Goal: Check status: Check status

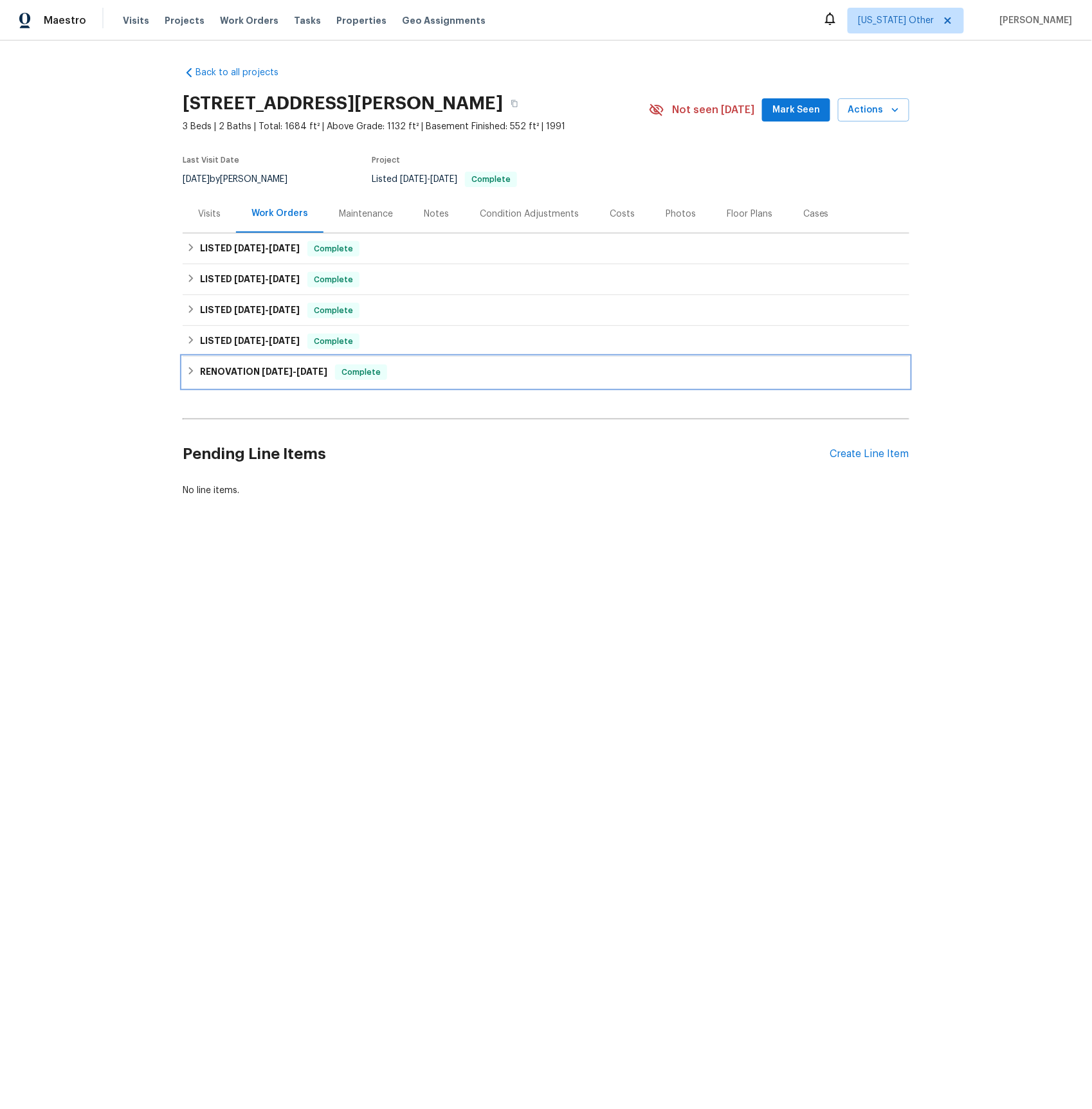
click at [260, 367] on h6 "RENOVATION [DATE] - [DATE]" at bounding box center [263, 371] width 127 height 15
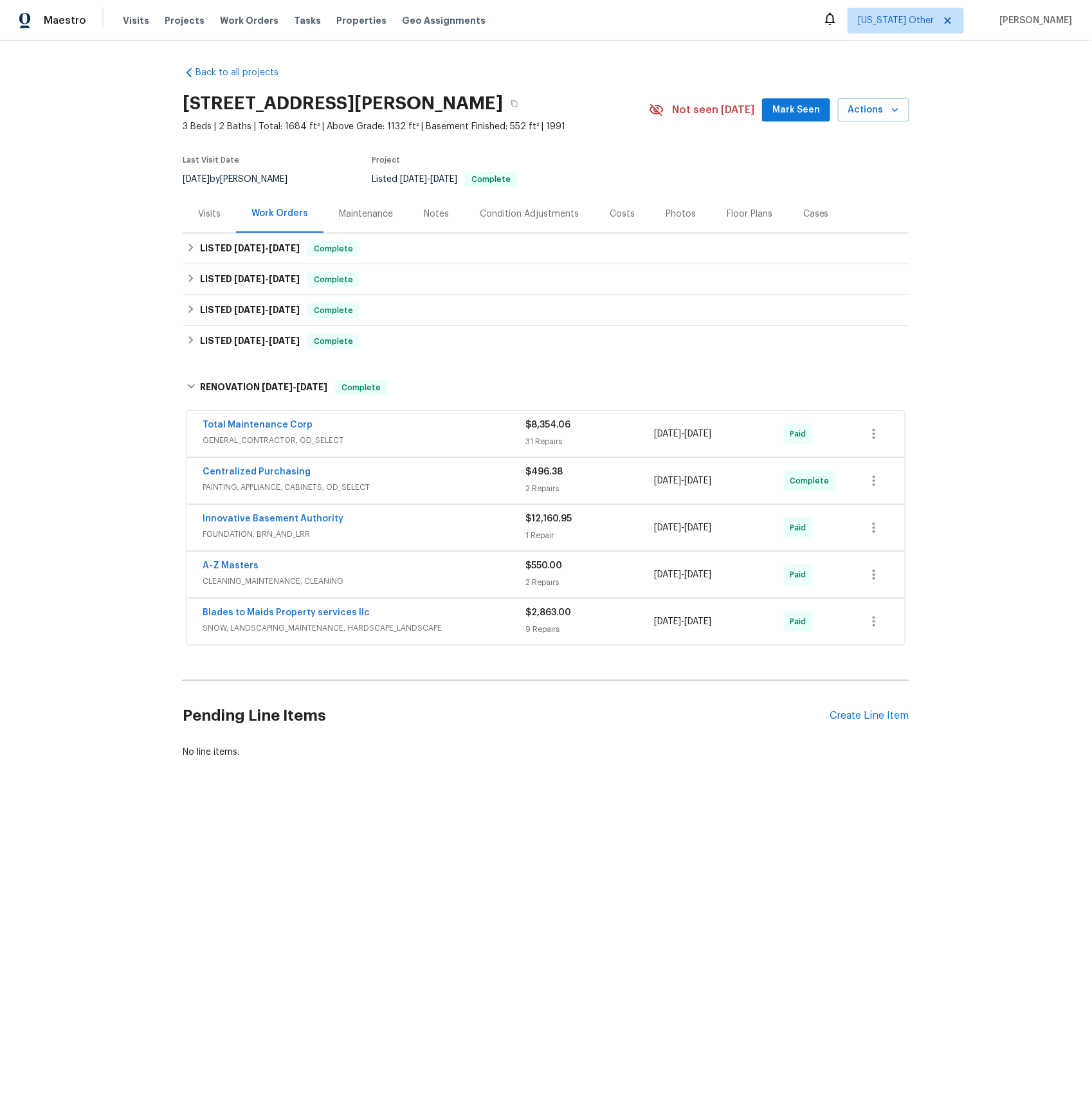
click at [260, 535] on span "FOUNDATION, BRN_AND_LRR" at bounding box center [363, 534] width 323 height 13
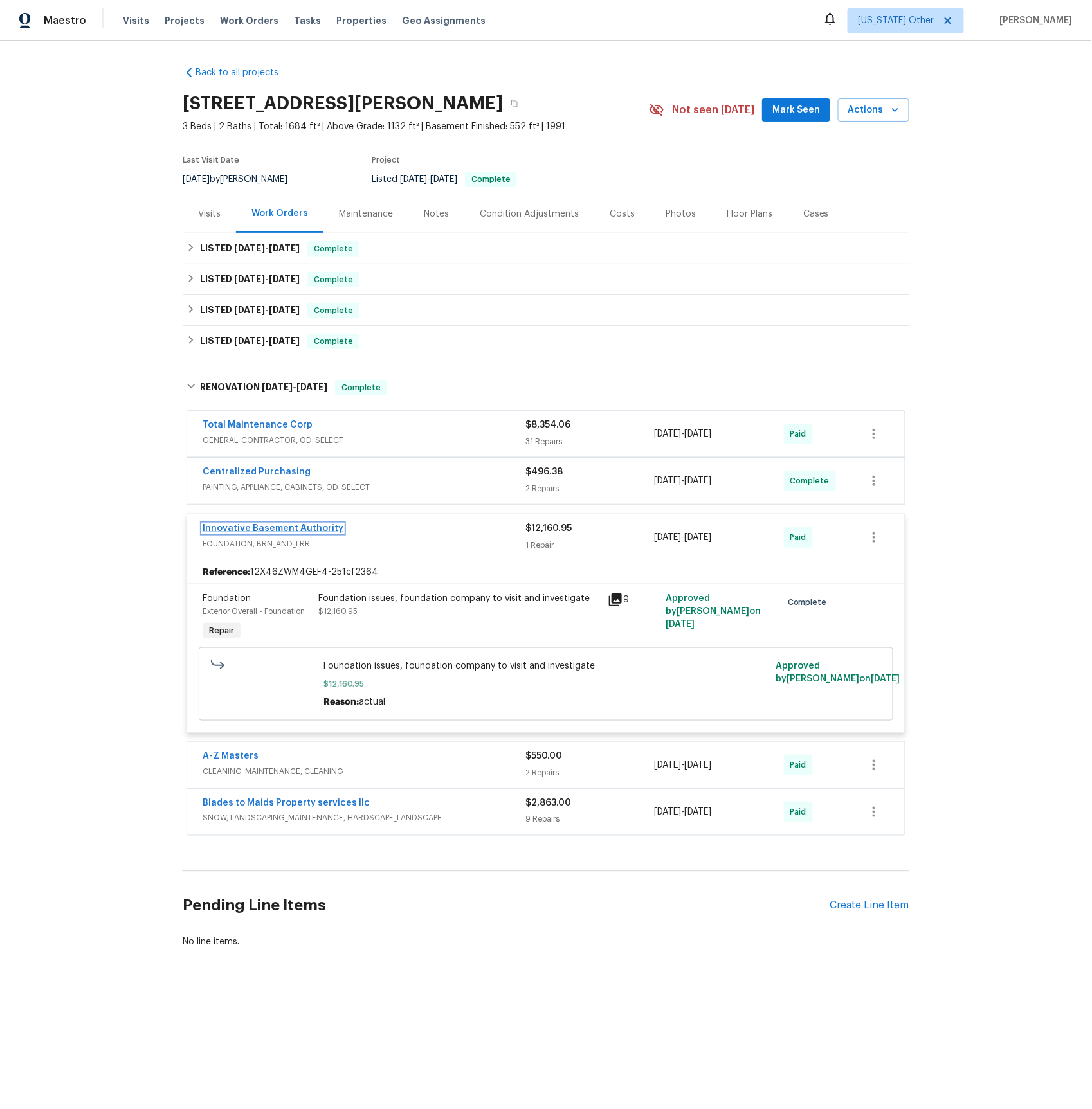
click at [261, 527] on link "Innovative Basement Authority" at bounding box center [273, 529] width 141 height 9
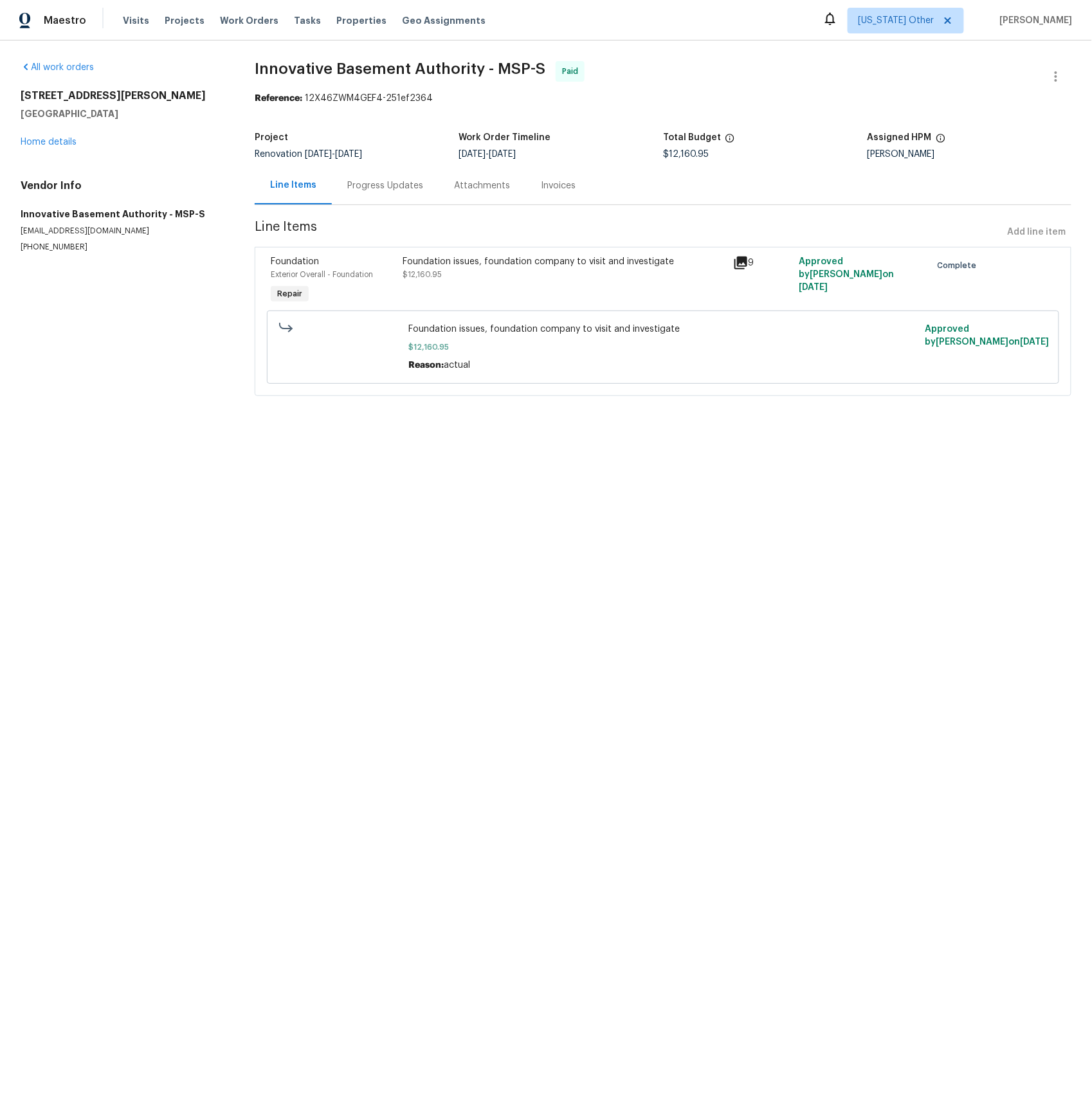
click at [560, 181] on div "Invoices" at bounding box center [558, 185] width 35 height 13
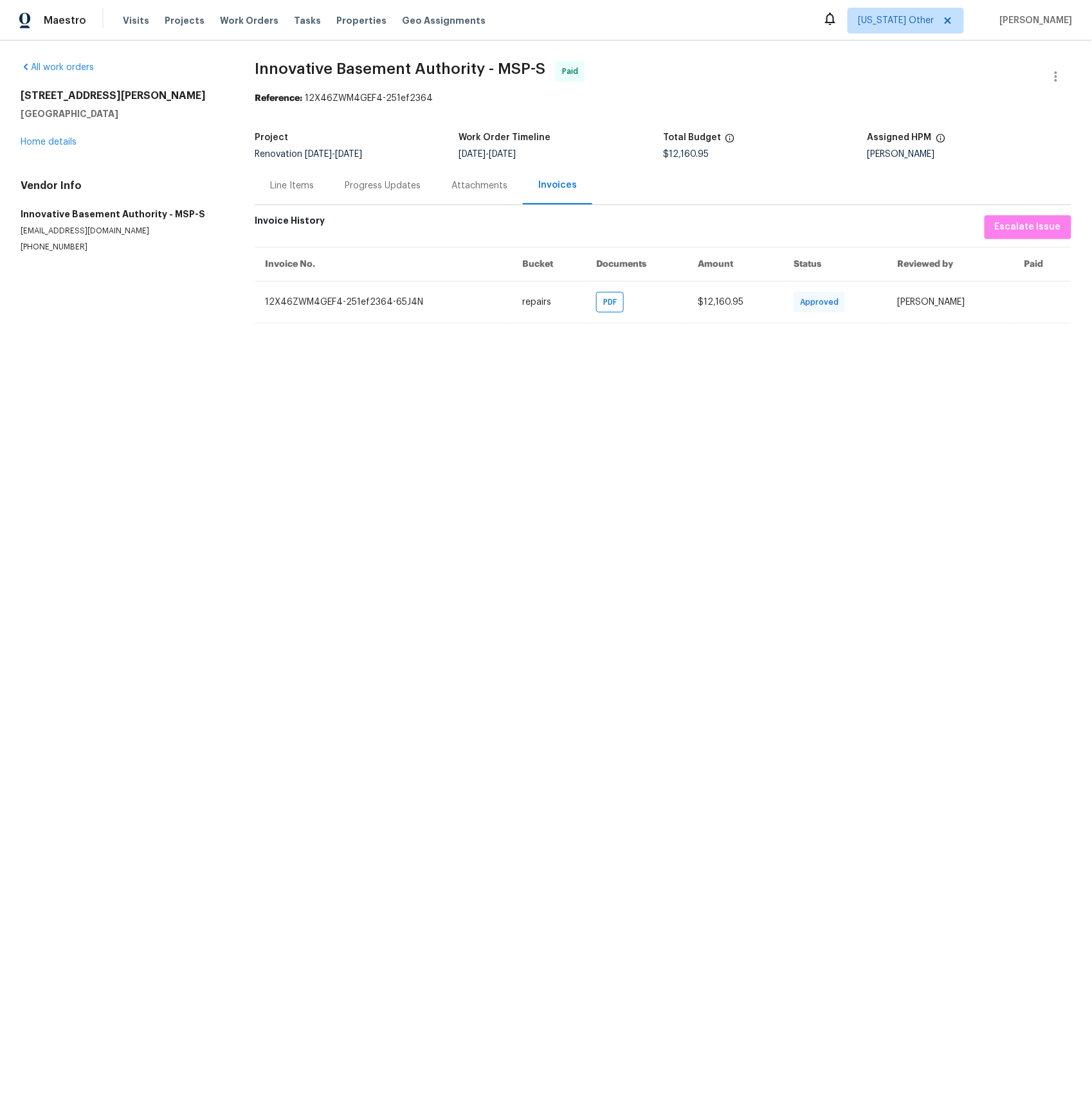
click at [395, 188] on div "Progress Updates" at bounding box center [382, 185] width 75 height 13
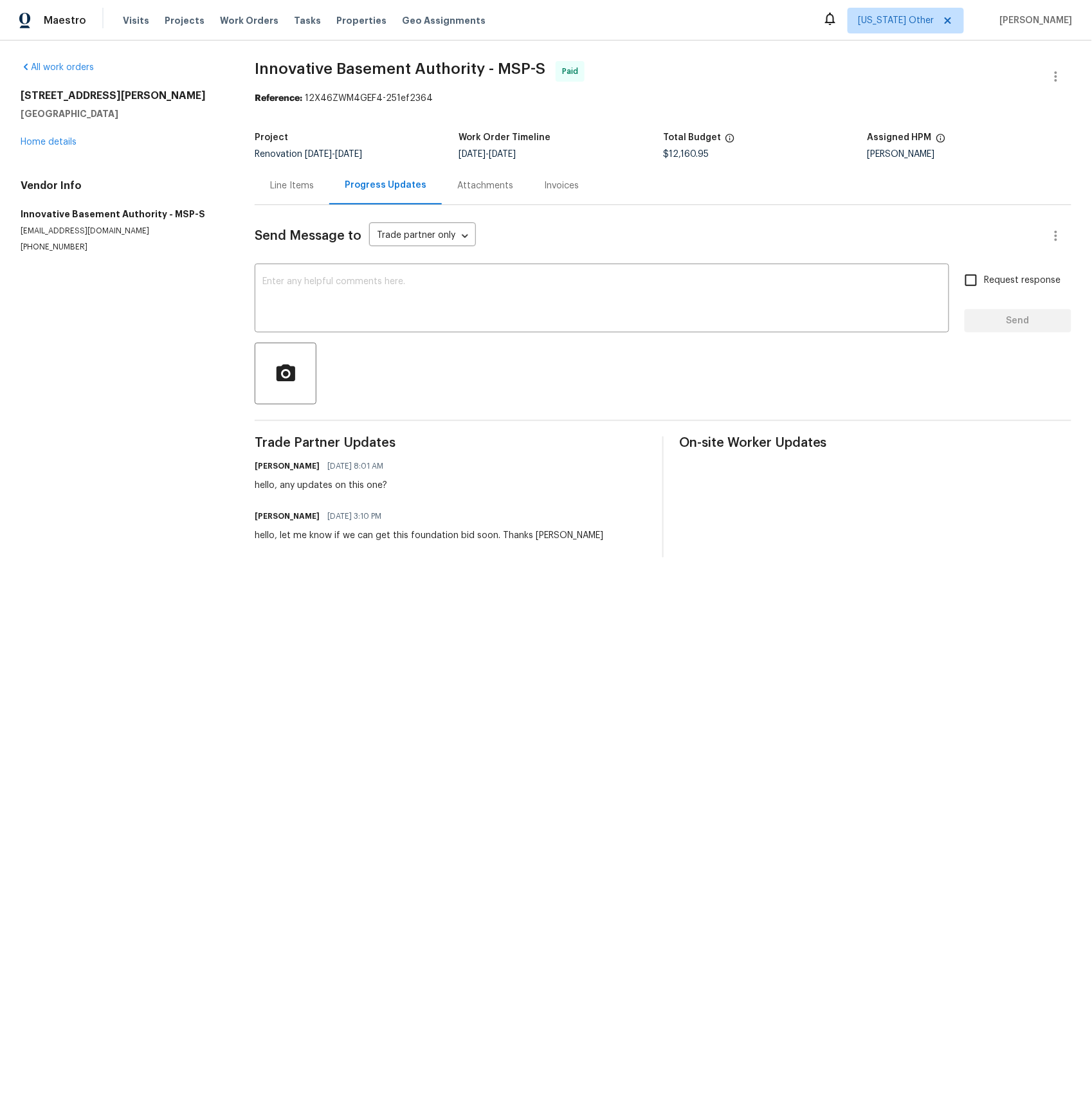
click at [278, 188] on div "Line Items" at bounding box center [292, 185] width 44 height 13
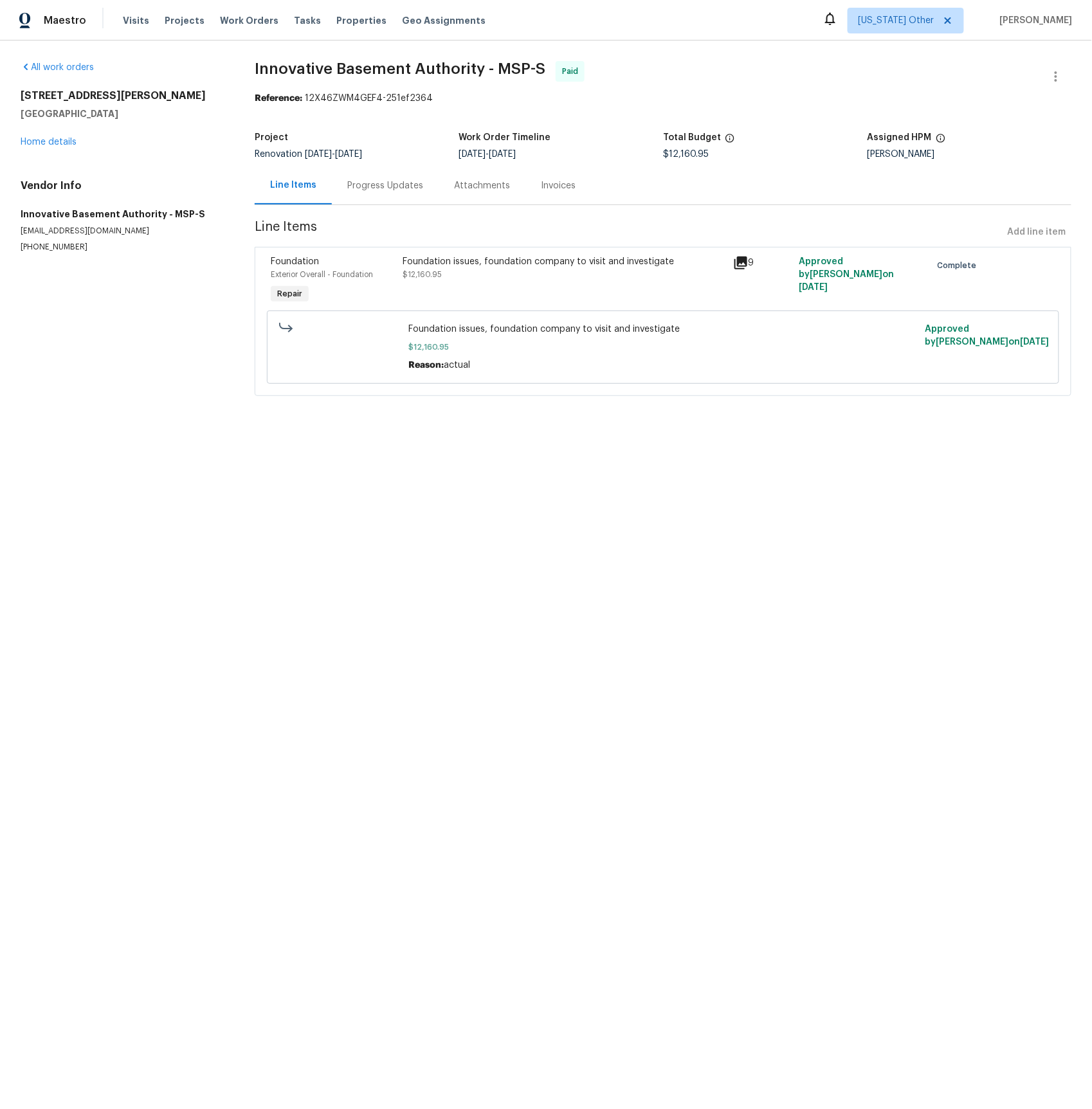
click at [734, 258] on icon at bounding box center [740, 262] width 15 height 15
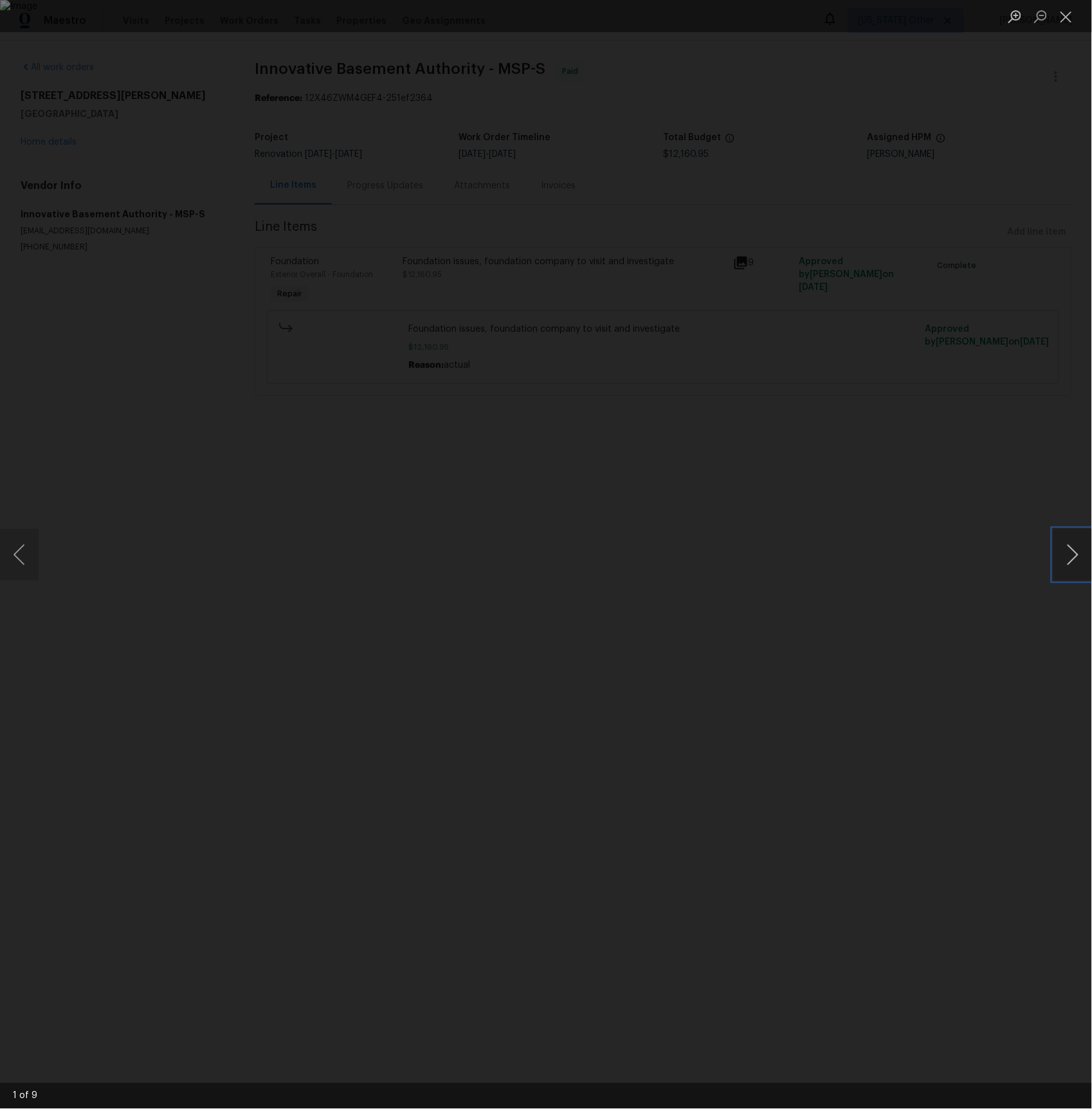
click at [1076, 553] on button "Next image" at bounding box center [1072, 554] width 38 height 52
click at [531, 249] on div "Lightbox" at bounding box center [546, 554] width 1092 height 1109
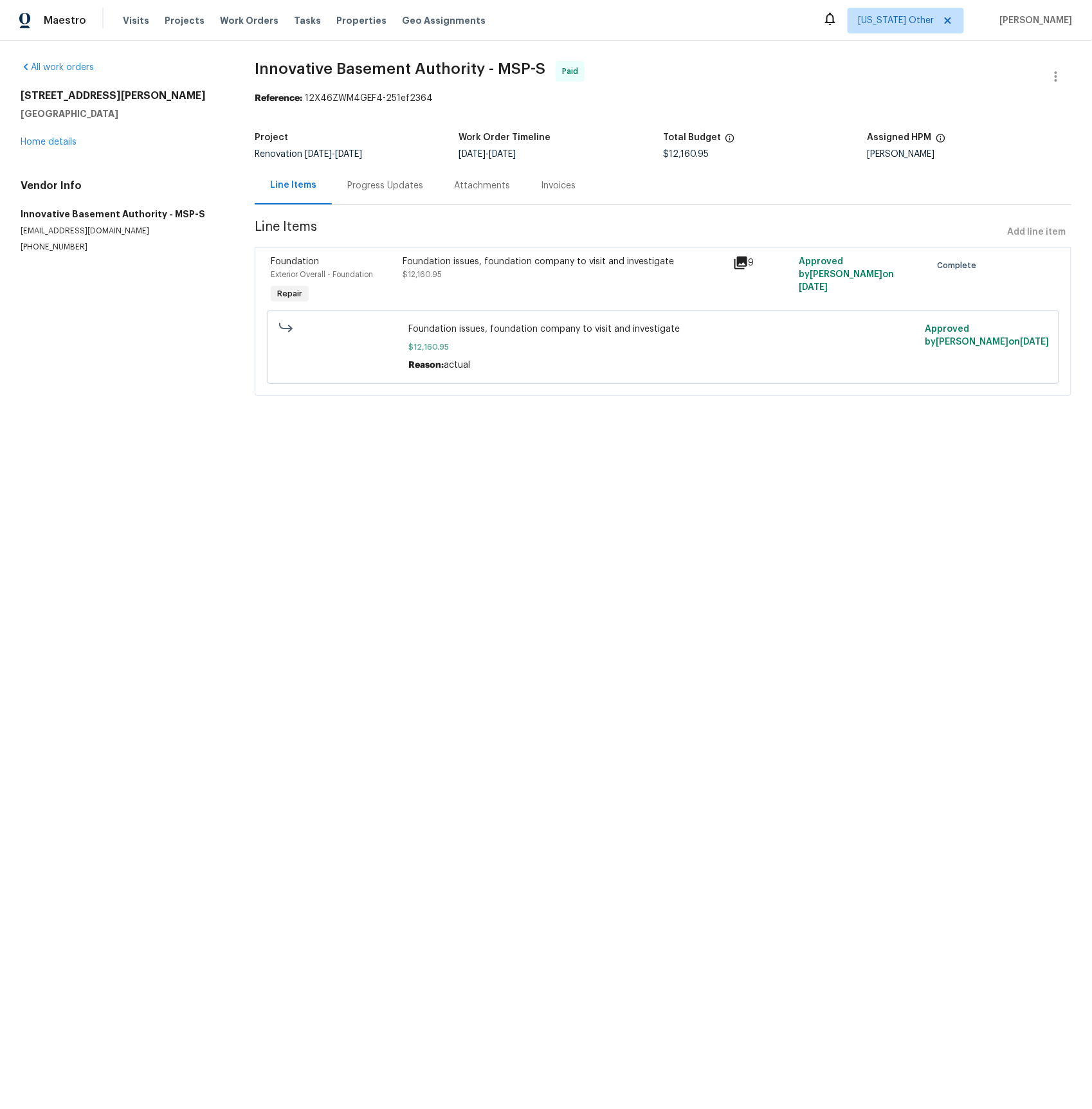
click at [737, 265] on icon at bounding box center [740, 262] width 13 height 13
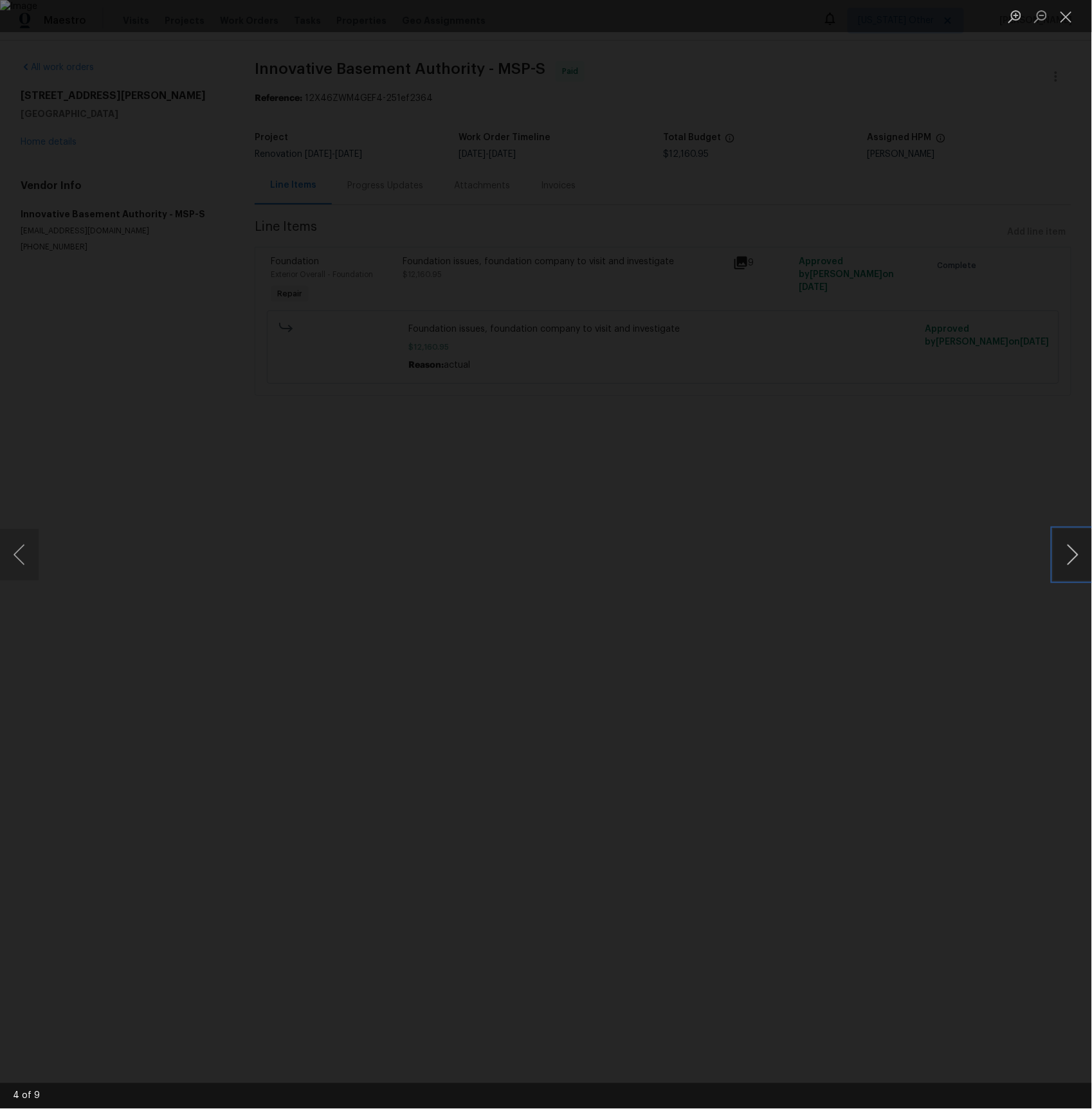
click at [1080, 559] on button "Next image" at bounding box center [1072, 554] width 38 height 52
click at [1079, 559] on button "Next image" at bounding box center [1072, 554] width 38 height 52
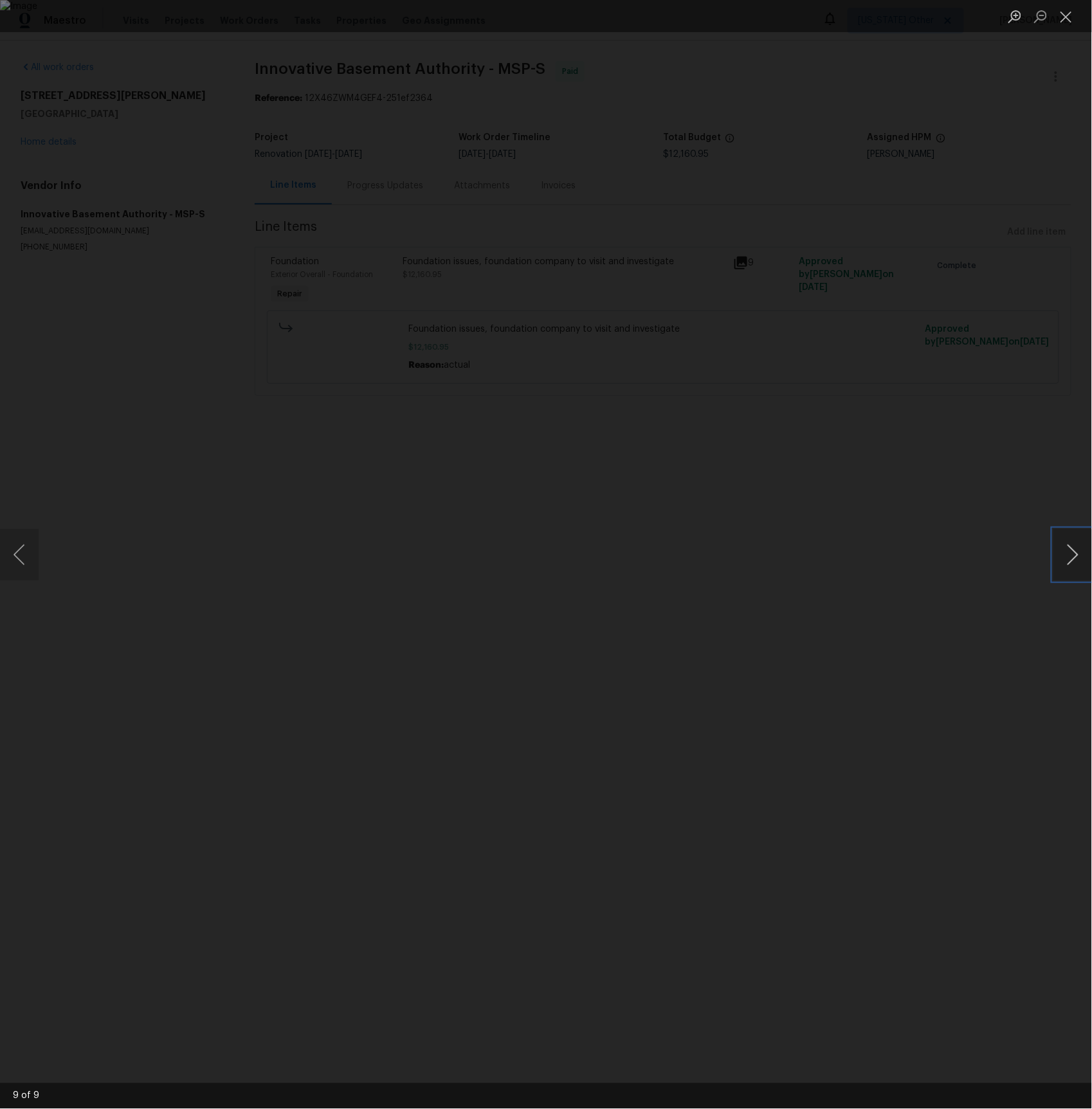
click at [1079, 559] on button "Next image" at bounding box center [1072, 554] width 38 height 52
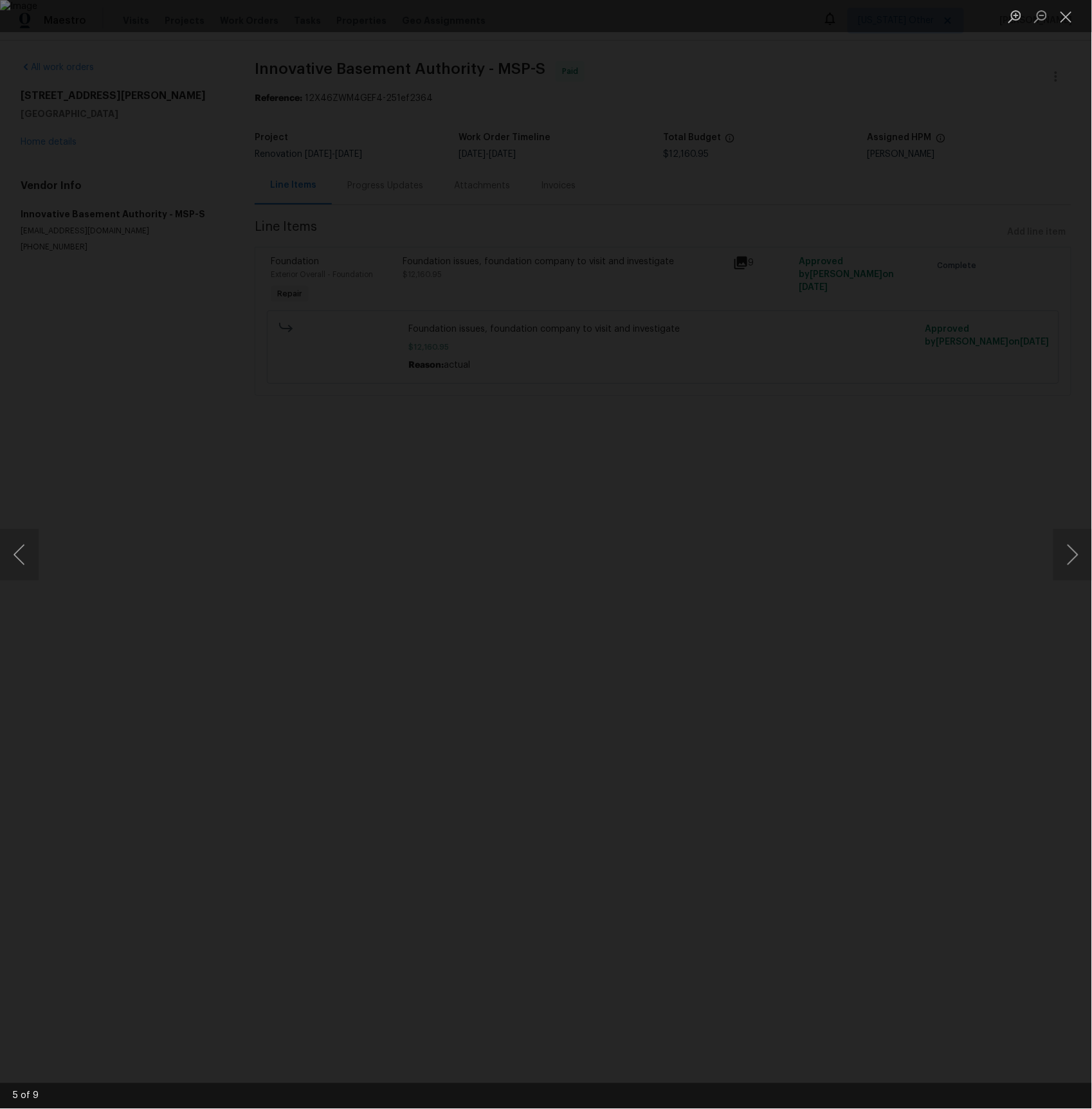
click at [654, 210] on div "Lightbox" at bounding box center [546, 554] width 1092 height 1109
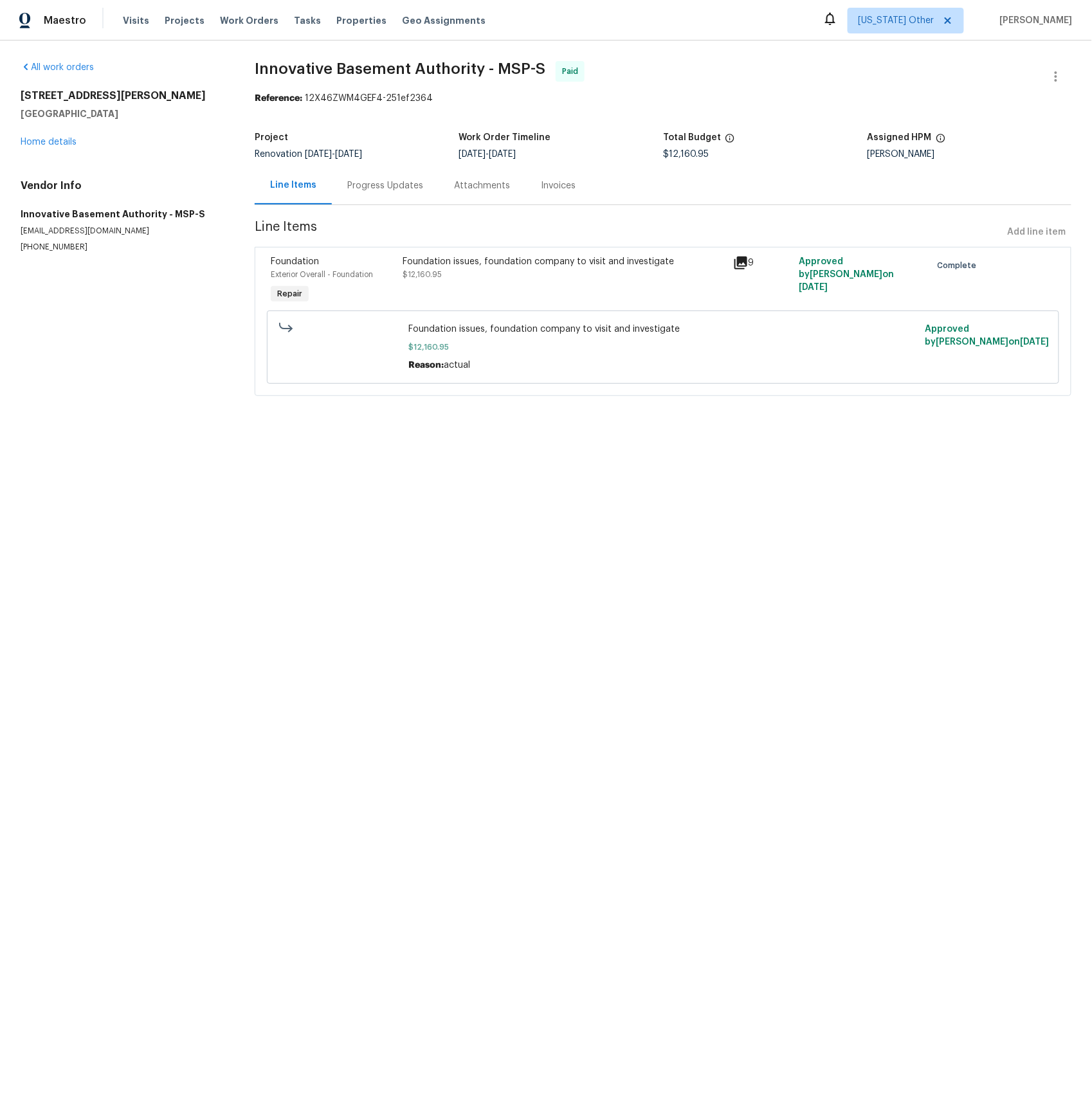
click at [654, 210] on div "Lightbox" at bounding box center [546, 554] width 1092 height 1109
click at [383, 183] on div "Progress Updates" at bounding box center [384, 185] width 75 height 13
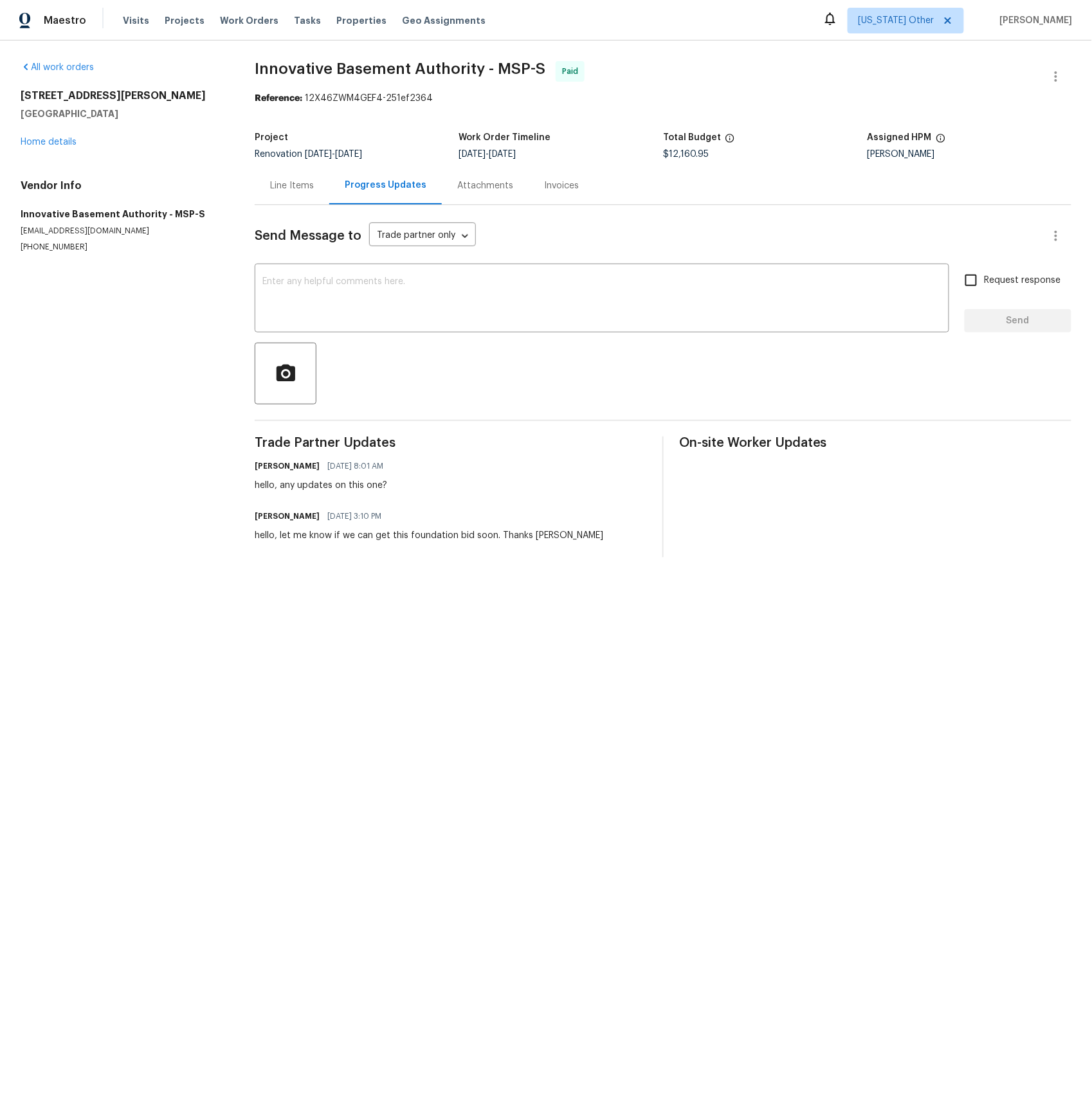
click at [302, 183] on div "Line Items" at bounding box center [292, 185] width 44 height 13
